Goal: Find specific page/section: Find specific page/section

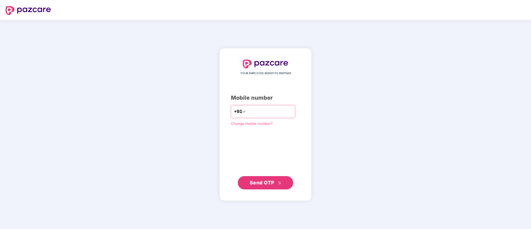
click at [292, 109] on input "number" at bounding box center [269, 111] width 45 height 9
type input "**********"
click at [265, 175] on div "**********" at bounding box center [265, 125] width 69 height 130
click at [265, 181] on span "Send OTP" at bounding box center [262, 183] width 25 height 6
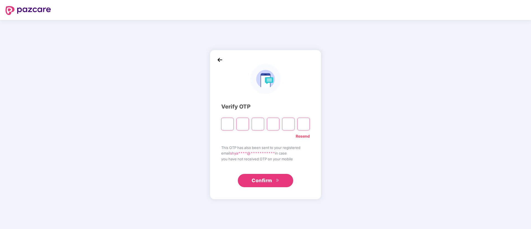
type input "*"
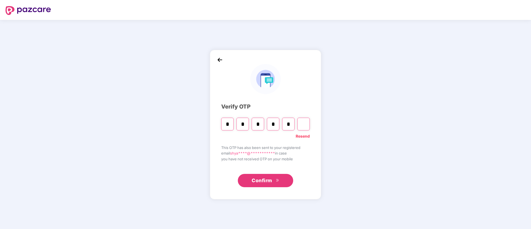
type input "*"
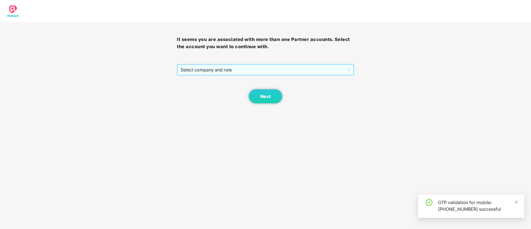
click at [257, 71] on span "Select company and role" at bounding box center [266, 70] width 170 height 11
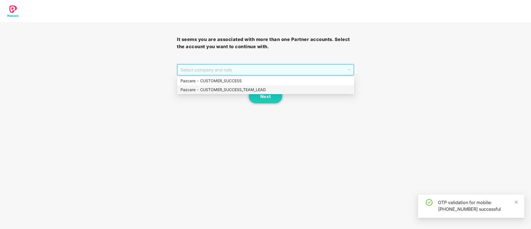
click at [257, 90] on div "Pazcare - CUSTOMER_SUCCESS_TEAM_LEAD" at bounding box center [266, 90] width 170 height 6
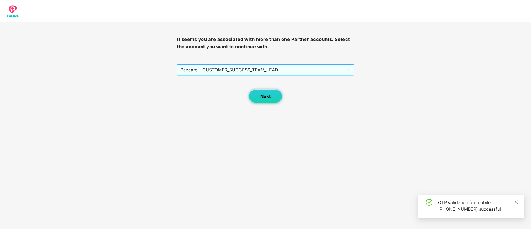
click at [260, 95] on button "Next" at bounding box center [265, 96] width 33 height 14
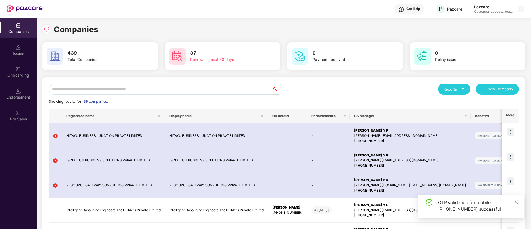
click at [244, 87] on input "text" at bounding box center [161, 89] width 224 height 11
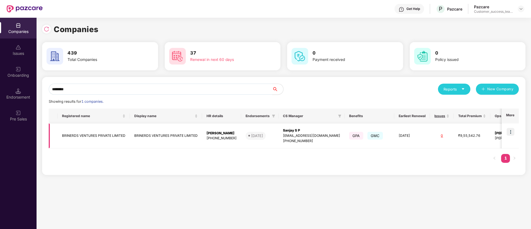
type input "********"
click at [198, 135] on td "BRINERDS VENTURES PRIVATE LIMITED" at bounding box center [166, 136] width 72 height 25
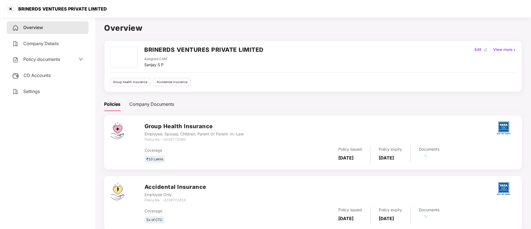
click at [65, 61] on div "Policy documents" at bounding box center [47, 59] width 71 height 7
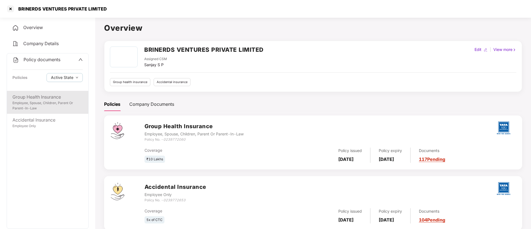
click at [57, 102] on div "Employee, Spouse, Children, Parent Or Parent-In-Law" at bounding box center [47, 106] width 70 height 11
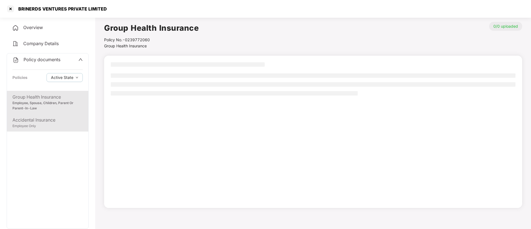
click at [54, 122] on div "Accidental Insurance" at bounding box center [47, 120] width 70 height 7
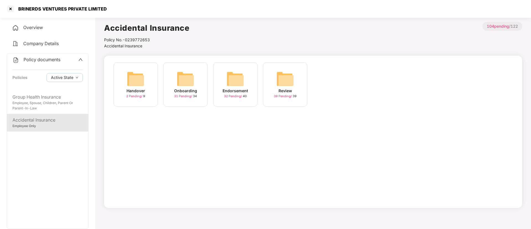
click at [194, 95] on div "31 Pending / 34" at bounding box center [185, 96] width 23 height 5
click at [137, 96] on span "2 Pending /" at bounding box center [134, 96] width 17 height 4
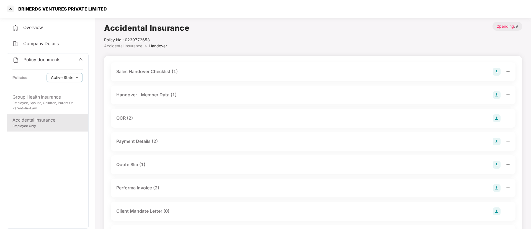
click at [124, 118] on div "QCR (2)" at bounding box center [124, 118] width 17 height 7
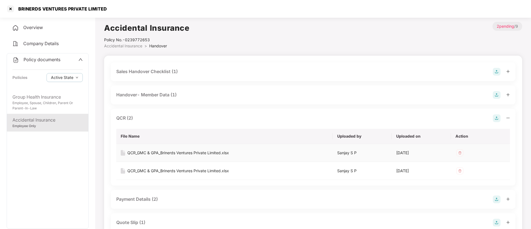
click at [201, 151] on div "QCR_GMC & GPA_Brinerds Ventures Private Limited.xlsx" at bounding box center [178, 153] width 102 height 6
click at [6, 11] on div at bounding box center [10, 8] width 9 height 9
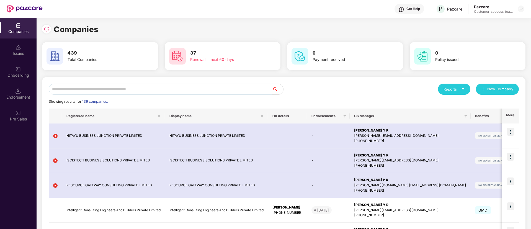
click at [131, 89] on input "text" at bounding box center [161, 89] width 224 height 11
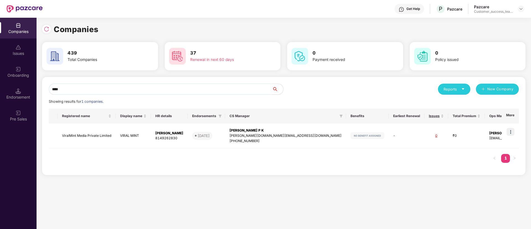
type input "****"
